Goal: Information Seeking & Learning: Learn about a topic

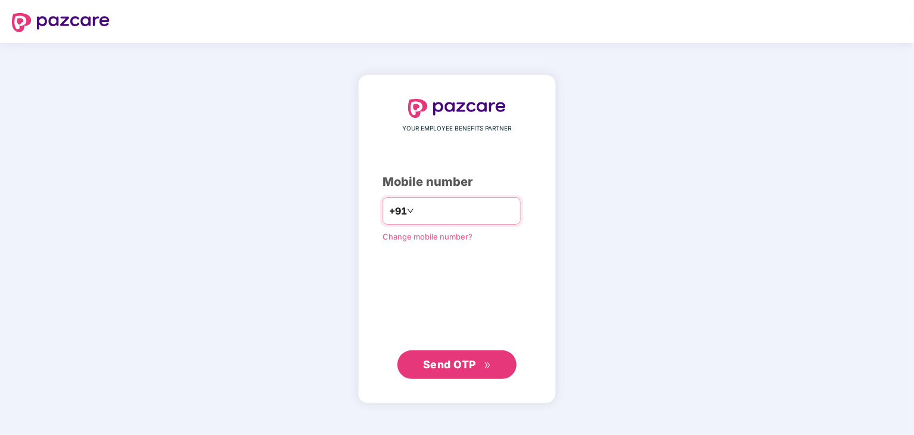
click at [422, 210] on input "number" at bounding box center [465, 210] width 98 height 19
type input "**********"
click at [439, 360] on span "Send OTP" at bounding box center [449, 363] width 53 height 13
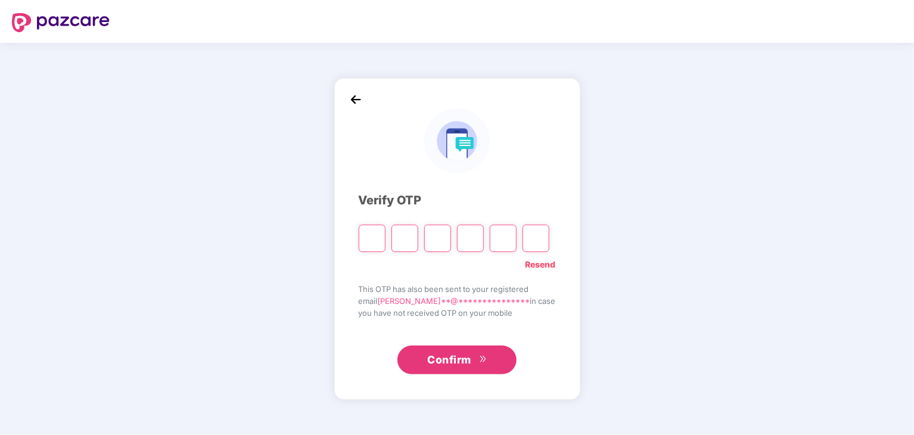
type input "*"
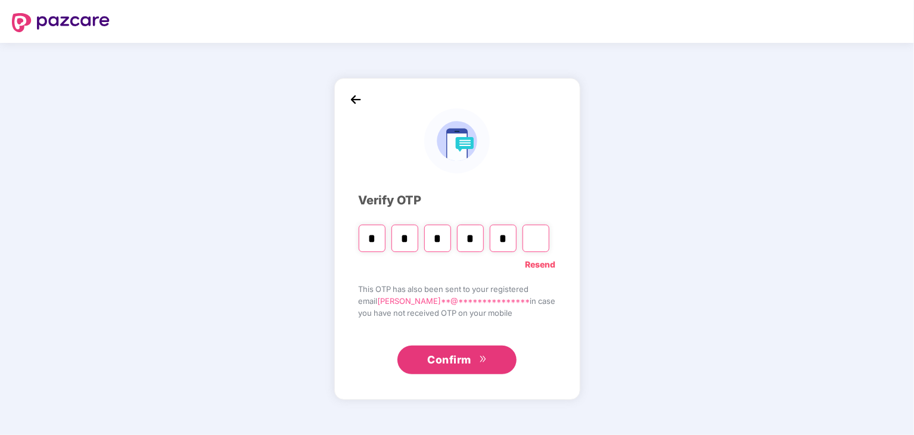
type input "*"
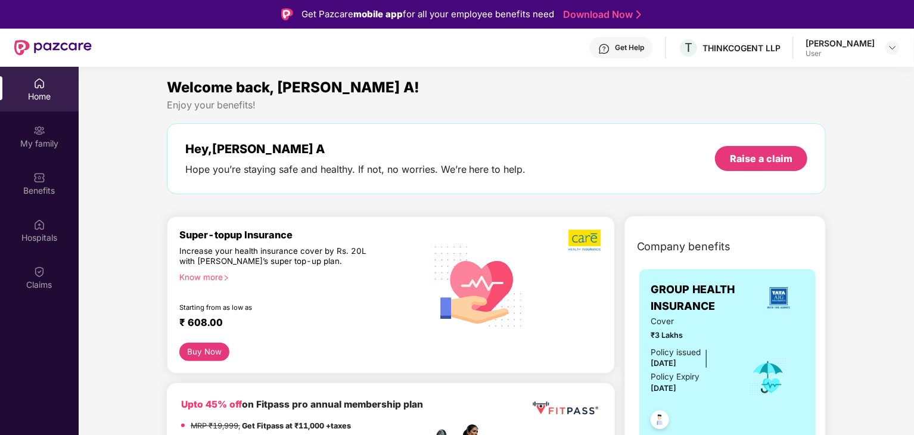
click at [258, 148] on div "Hey, [PERSON_NAME] A" at bounding box center [355, 149] width 341 height 14
drag, startPoint x: 258, startPoint y: 148, endPoint x: 162, endPoint y: 152, distance: 95.9
click at [162, 152] on div "Welcome back, [PERSON_NAME] A! Enjoy your benefits! Hey, [PERSON_NAME] A Hope y…" at bounding box center [496, 141] width 669 height 130
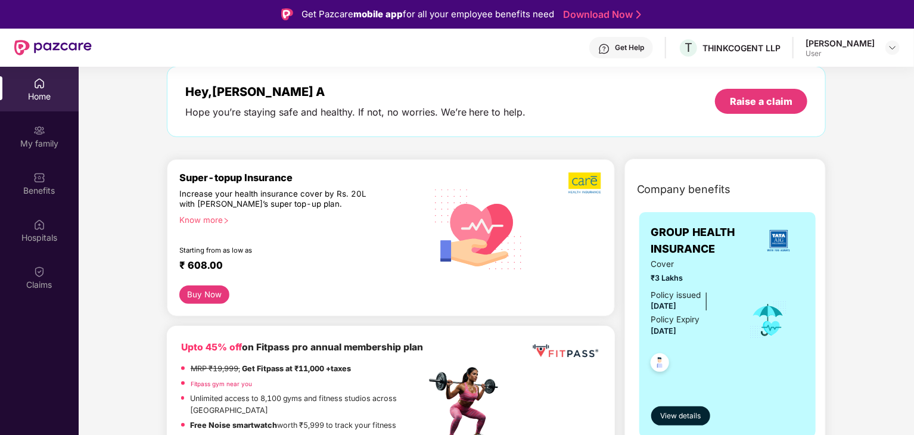
scroll to position [60, 0]
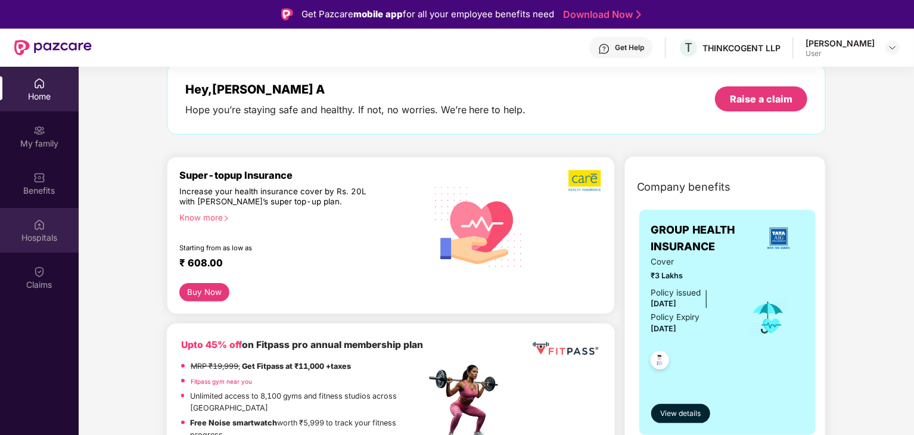
click at [40, 216] on div "Hospitals" at bounding box center [39, 230] width 79 height 45
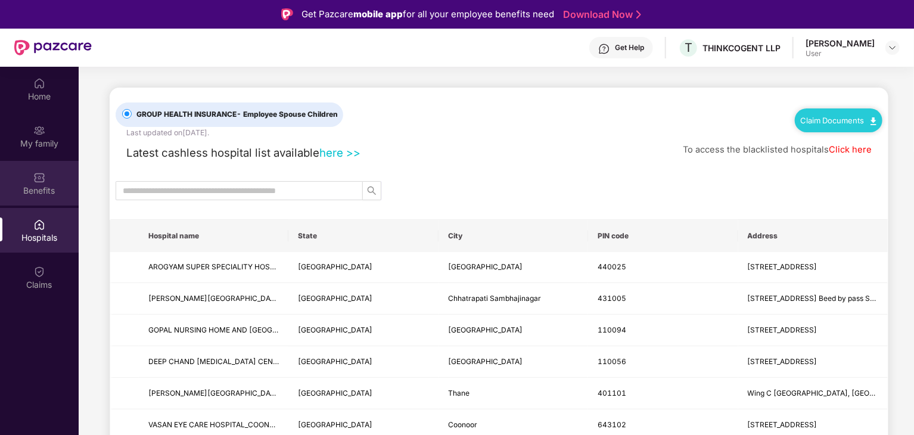
click at [21, 189] on div "Benefits" at bounding box center [39, 191] width 79 height 12
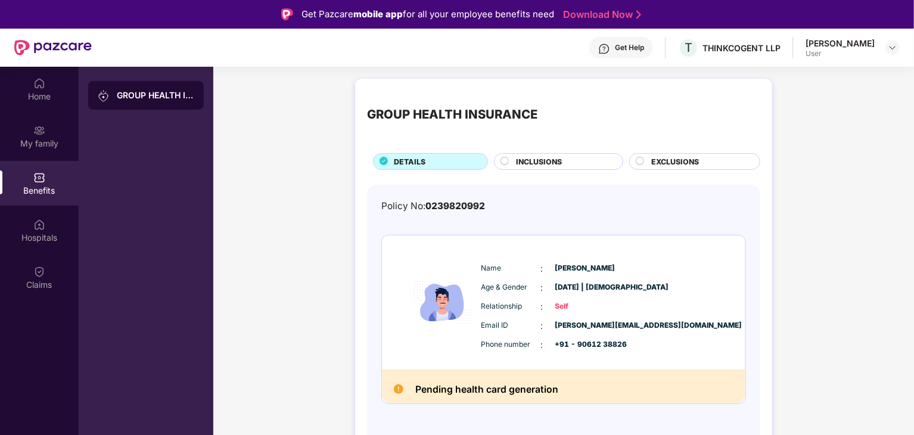
click at [547, 154] on div "INCLUSIONS" at bounding box center [558, 161] width 129 height 17
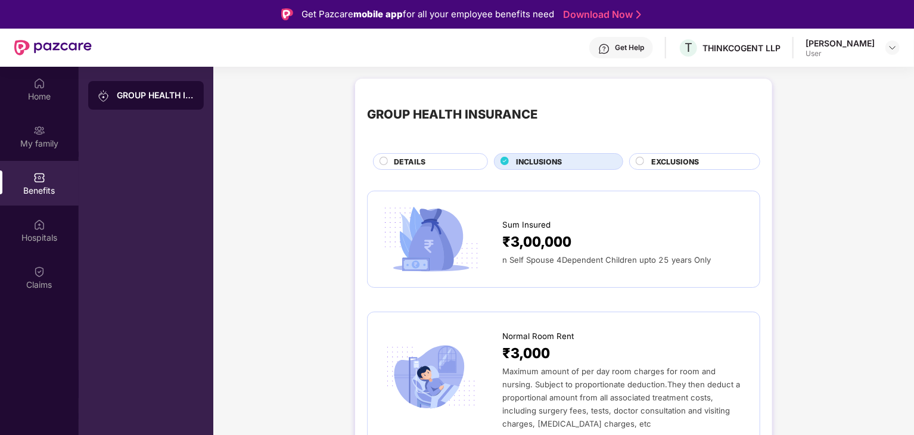
scroll to position [17, 0]
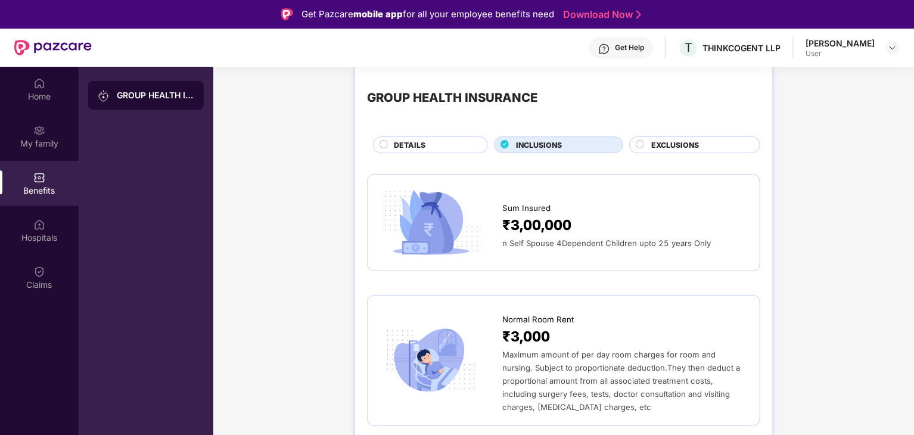
click at [432, 149] on div "DETAILS" at bounding box center [434, 145] width 93 height 13
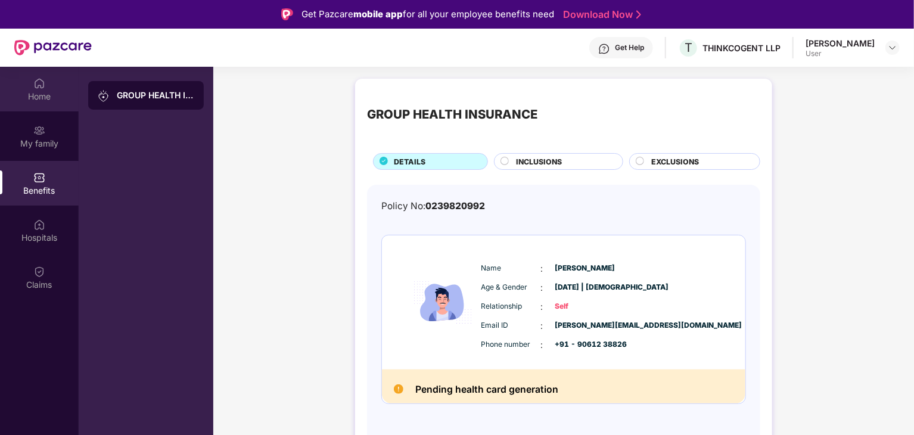
click at [35, 104] on div "Home" at bounding box center [39, 89] width 79 height 45
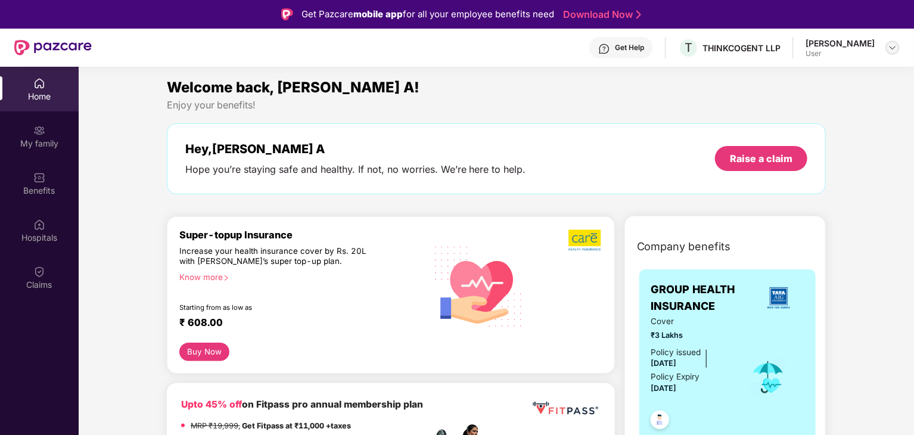
click at [889, 51] on img at bounding box center [892, 48] width 10 height 10
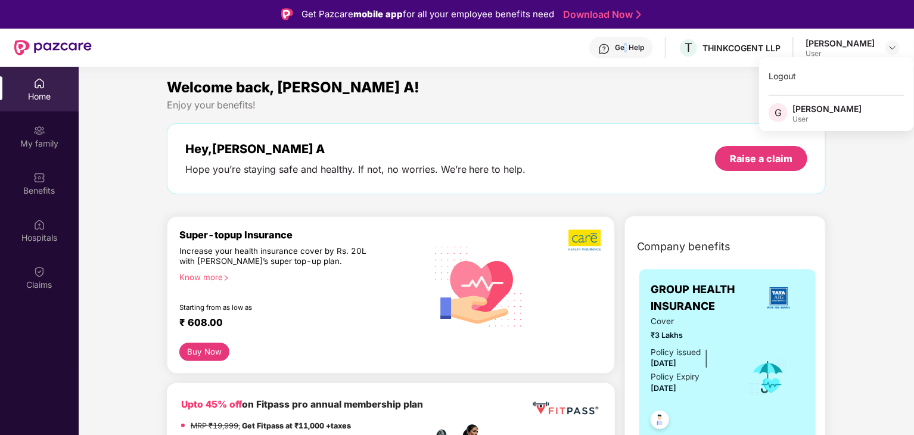
drag, startPoint x: 653, startPoint y: 51, endPoint x: 650, endPoint y: 62, distance: 11.6
click at [650, 62] on div "Get Help T THINKCOGENT LLP [PERSON_NAME] User" at bounding box center [496, 48] width 808 height 38
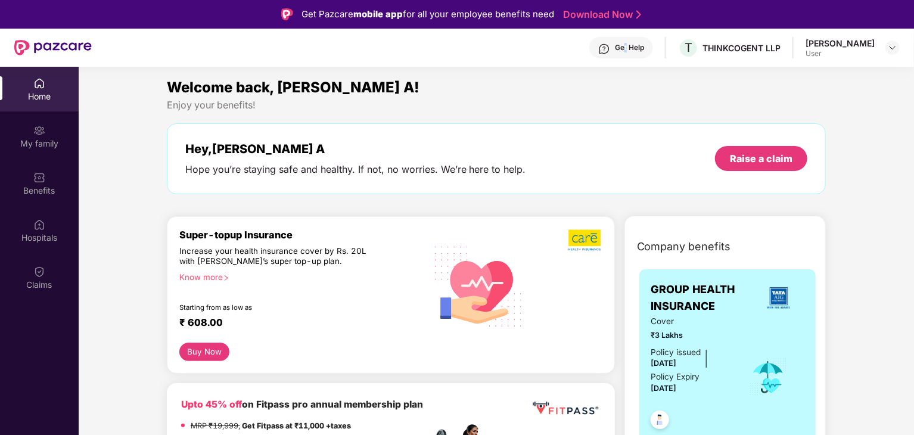
click at [650, 62] on div "Get Help T THINKCOGENT LLP [PERSON_NAME] User" at bounding box center [496, 48] width 808 height 38
click at [39, 149] on div "My family" at bounding box center [39, 136] width 79 height 45
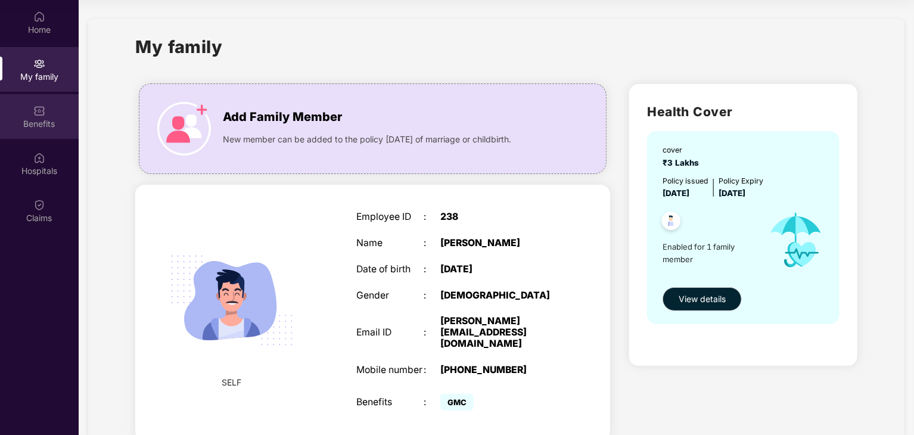
click at [49, 123] on div "Benefits" at bounding box center [39, 124] width 79 height 12
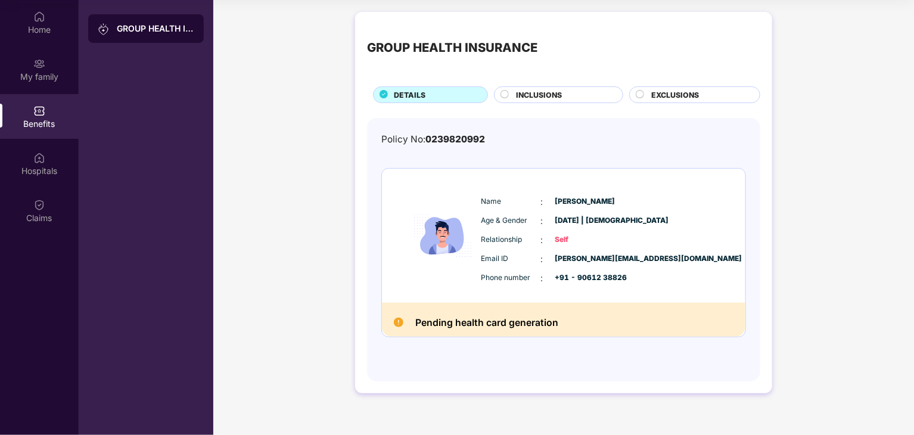
click at [525, 88] on div "INCLUSIONS" at bounding box center [558, 94] width 129 height 17
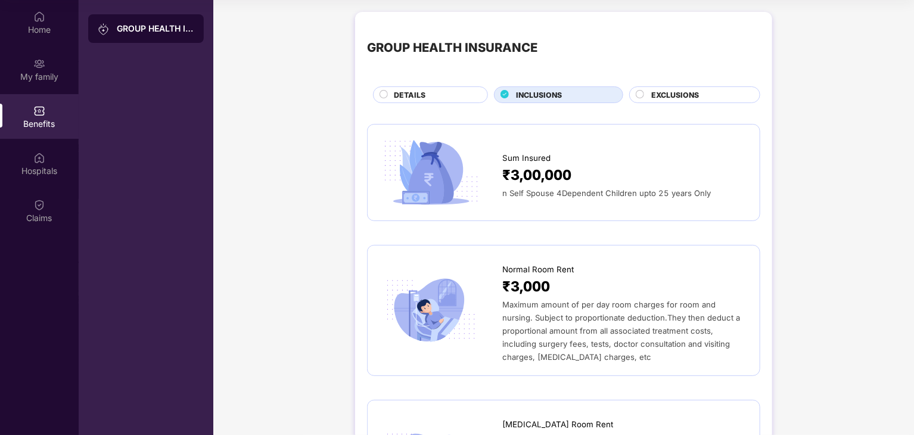
click at [671, 89] on span "EXCLUSIONS" at bounding box center [675, 94] width 48 height 11
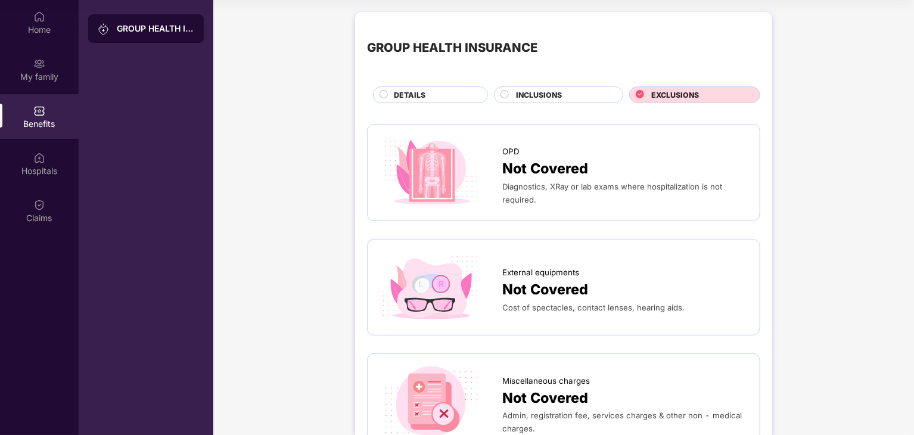
click at [432, 86] on div "DETAILS" at bounding box center [430, 94] width 115 height 17
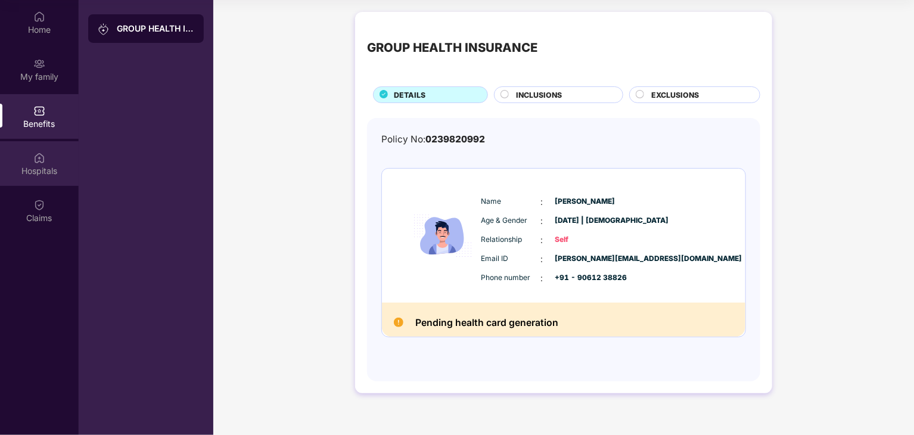
click at [46, 145] on div "Hospitals" at bounding box center [39, 163] width 79 height 45
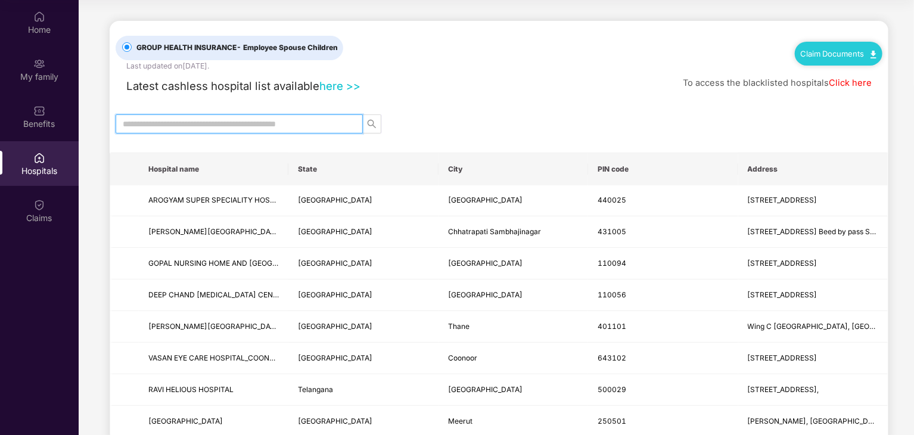
click at [160, 123] on input "text" at bounding box center [234, 123] width 223 height 13
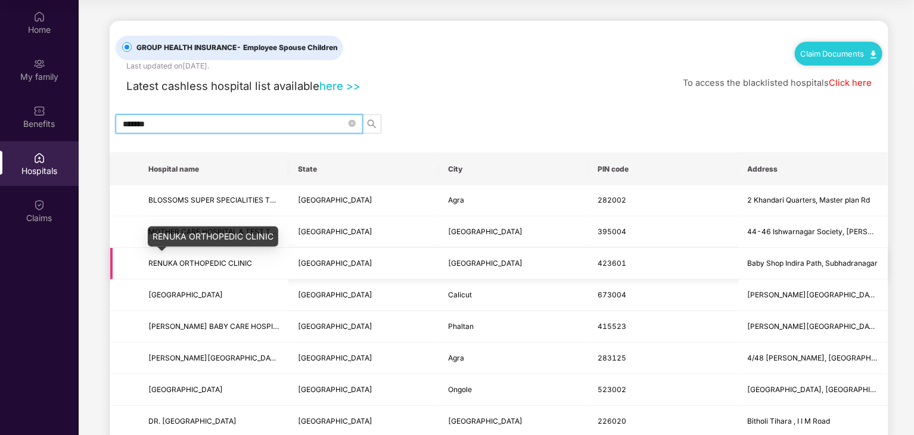
type input "********"
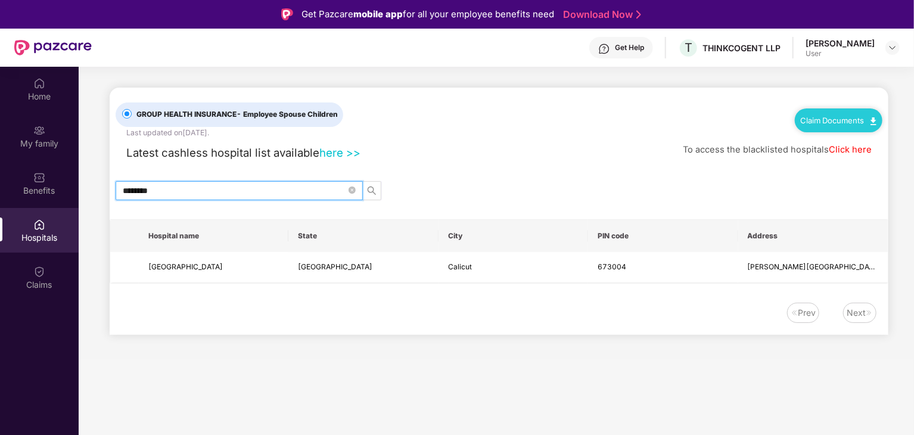
scroll to position [2, 0]
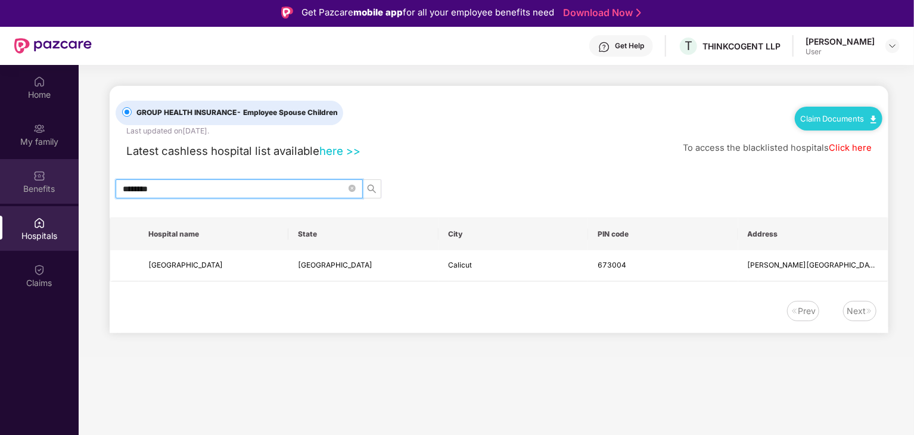
drag, startPoint x: 198, startPoint y: 186, endPoint x: 0, endPoint y: 174, distance: 198.1
click at [0, 174] on div "Home My family Benefits Hospitals Claims GROUP HEALTH INSURANCE - Employee Spou…" at bounding box center [457, 282] width 914 height 435
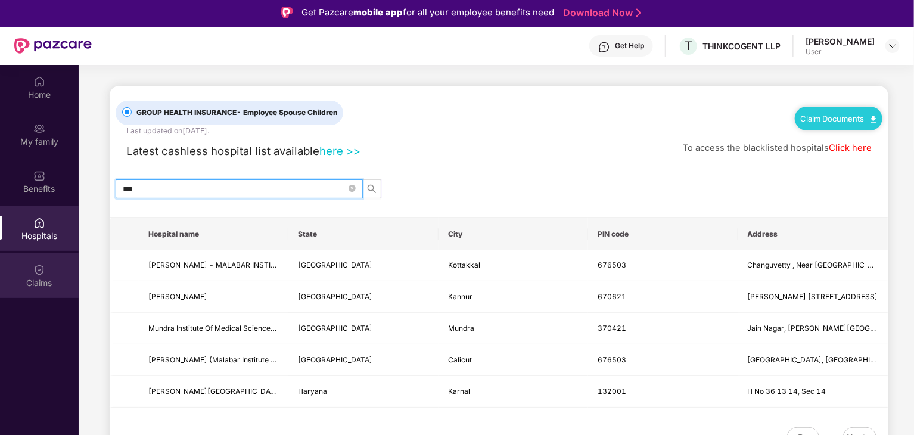
type input "***"
click at [48, 263] on div "Claims" at bounding box center [39, 275] width 79 height 45
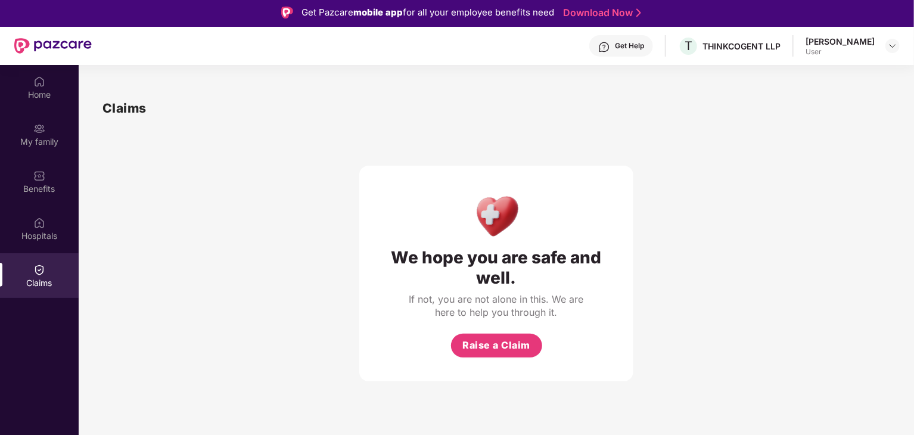
scroll to position [0, 0]
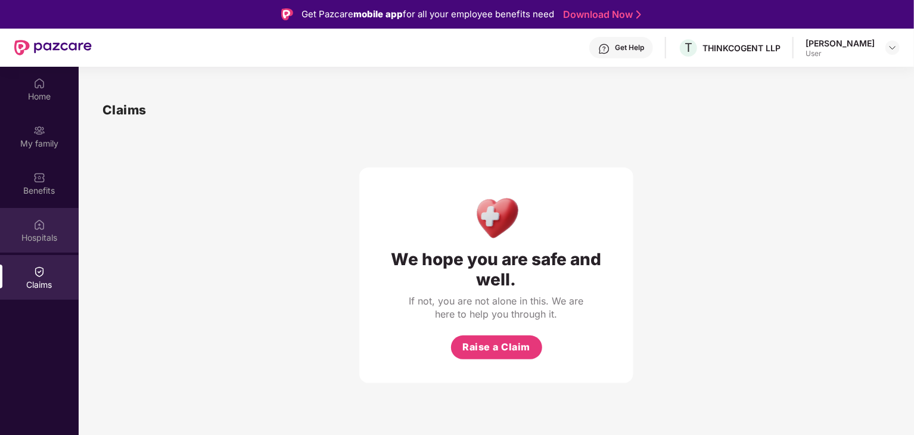
click at [33, 220] on div "Hospitals" at bounding box center [39, 230] width 79 height 45
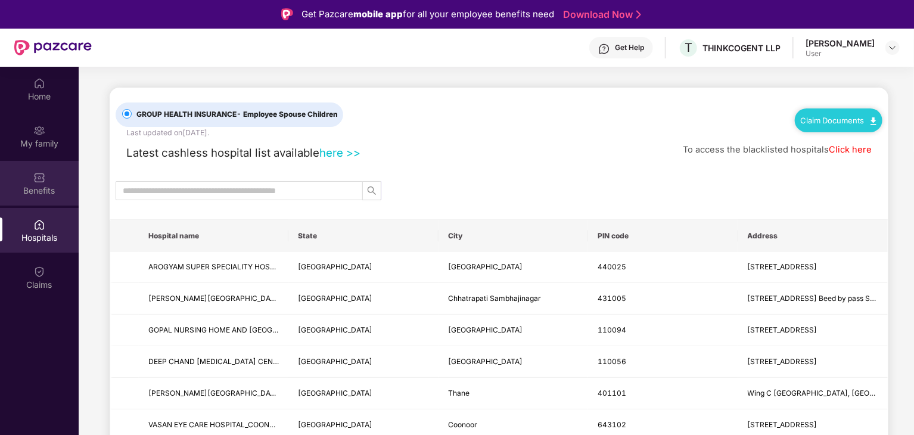
click at [51, 190] on div "Benefits" at bounding box center [39, 191] width 79 height 12
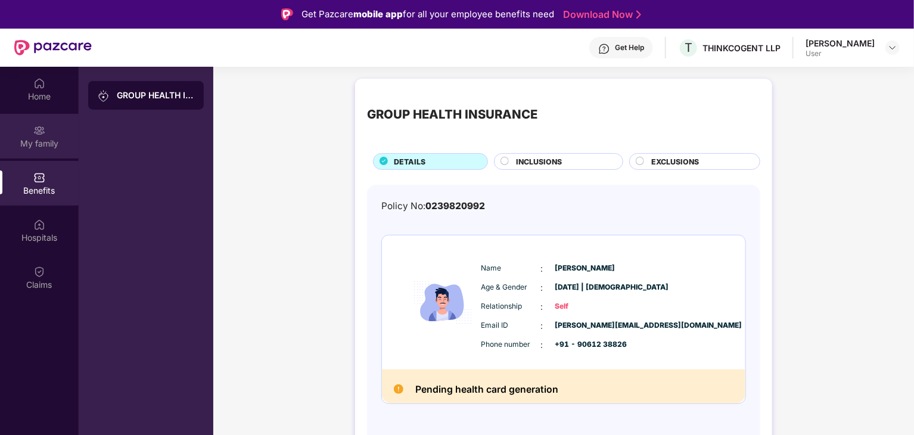
click at [43, 120] on div "My family" at bounding box center [39, 136] width 79 height 45
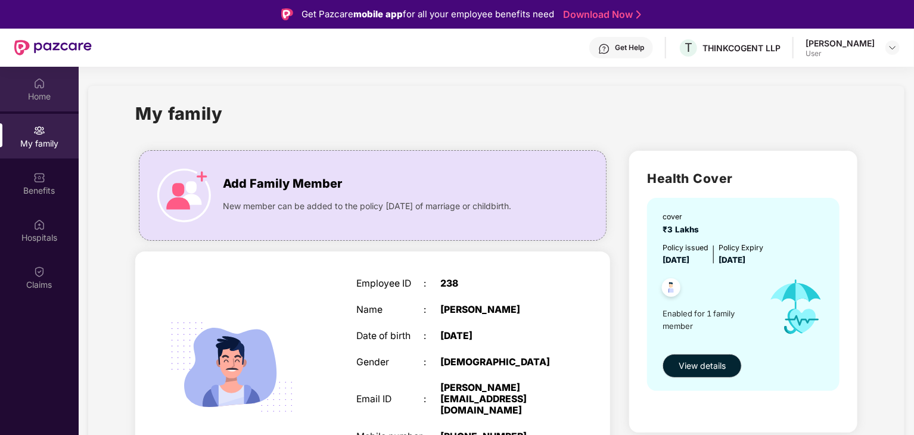
click at [55, 101] on div "Home" at bounding box center [39, 97] width 79 height 12
